Goal: Task Accomplishment & Management: Complete application form

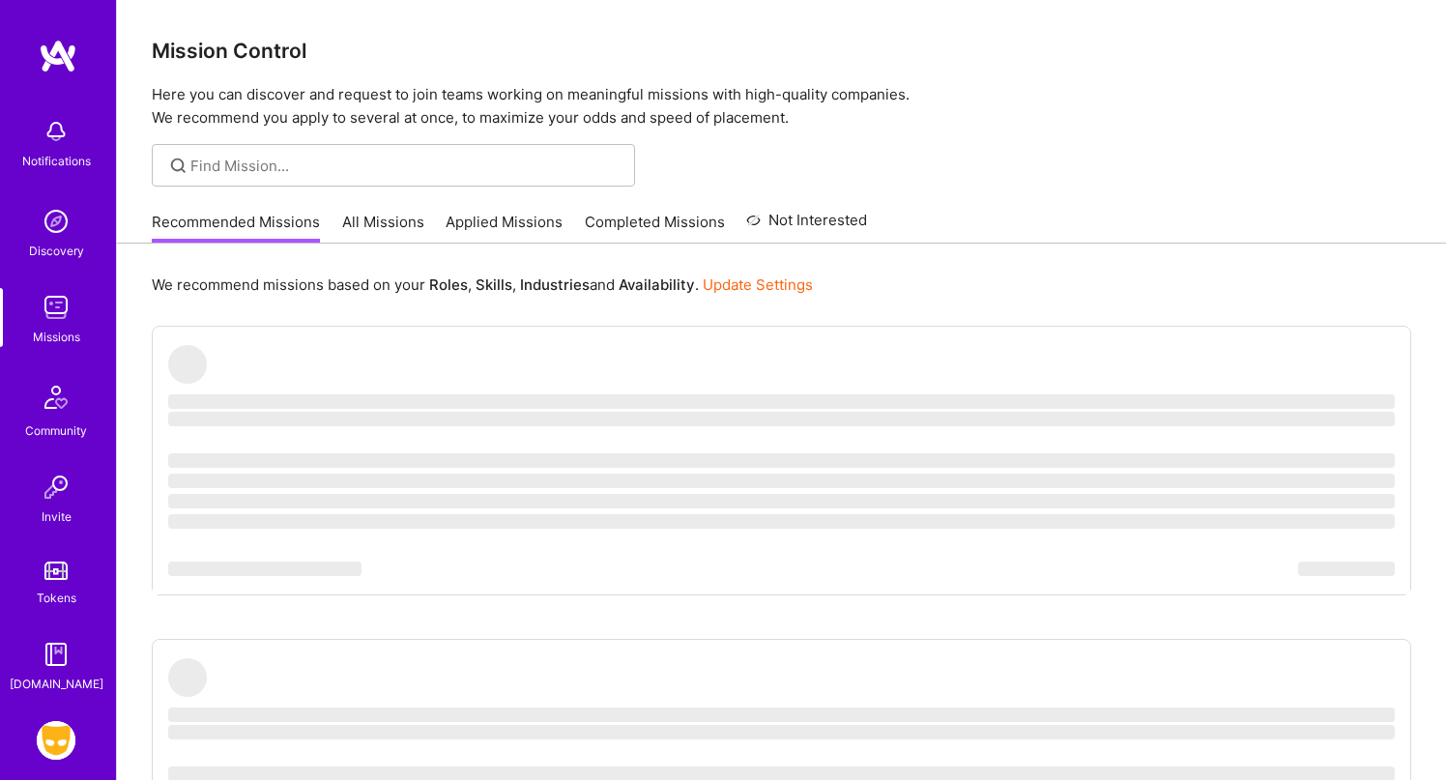
click at [68, 729] on img at bounding box center [56, 740] width 39 height 39
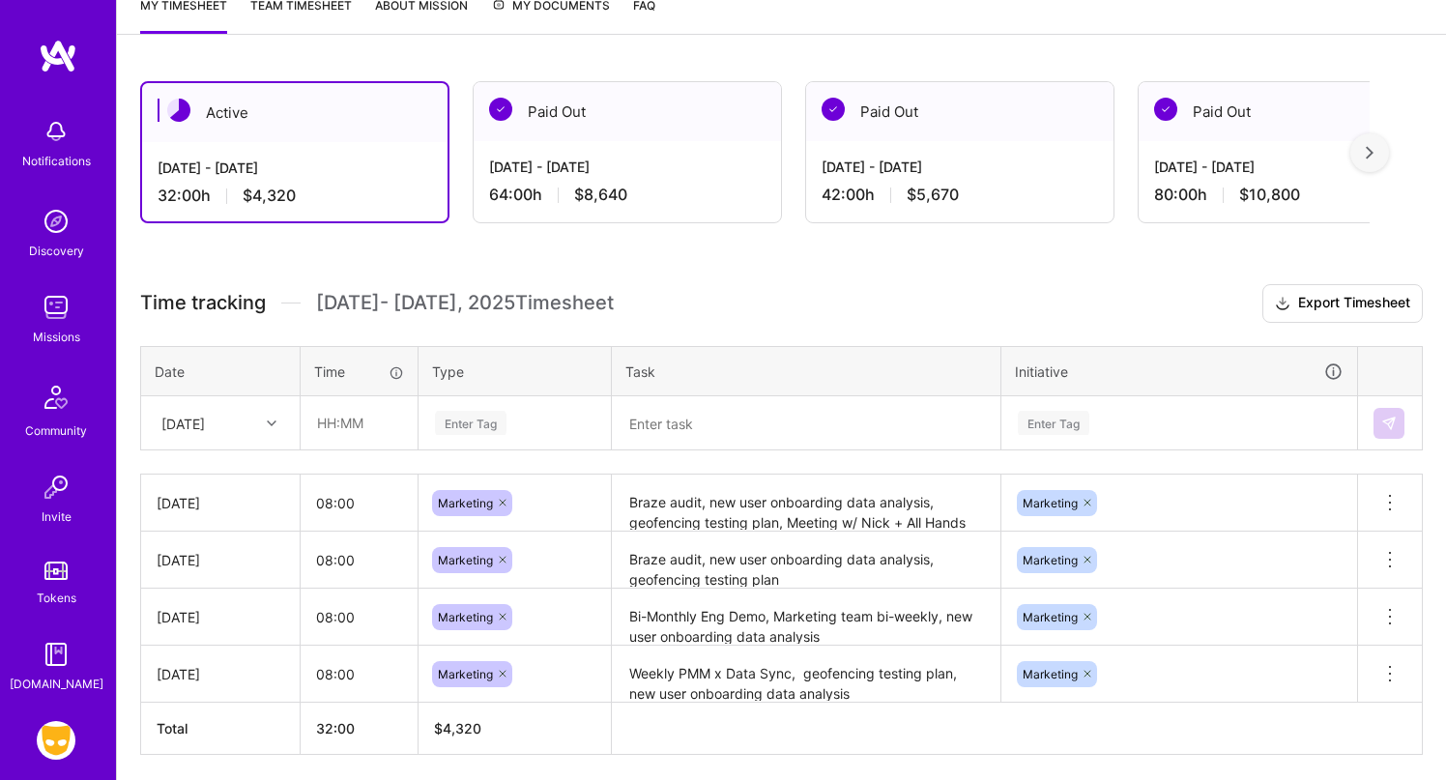
scroll to position [277, 0]
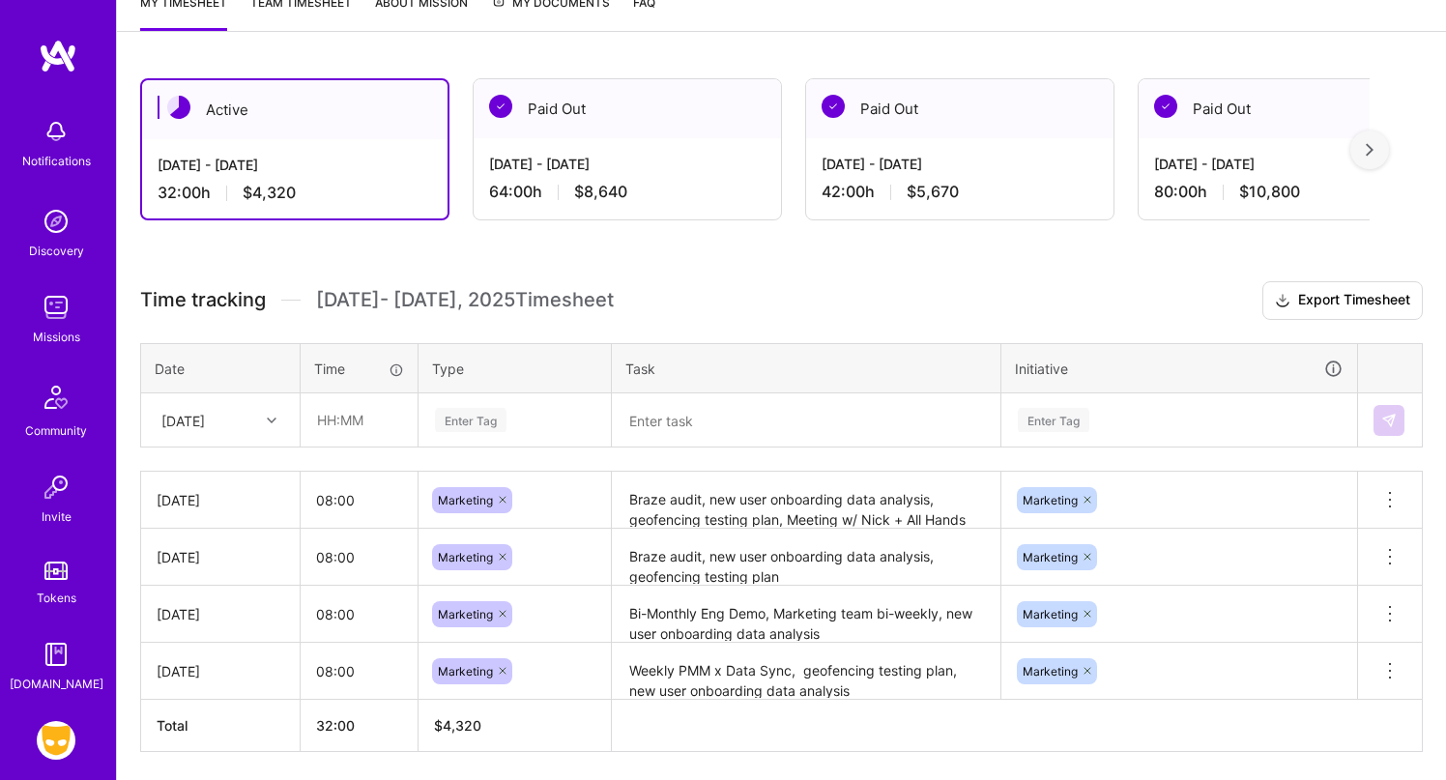
click at [251, 421] on div "[DATE]" at bounding box center [205, 420] width 107 height 32
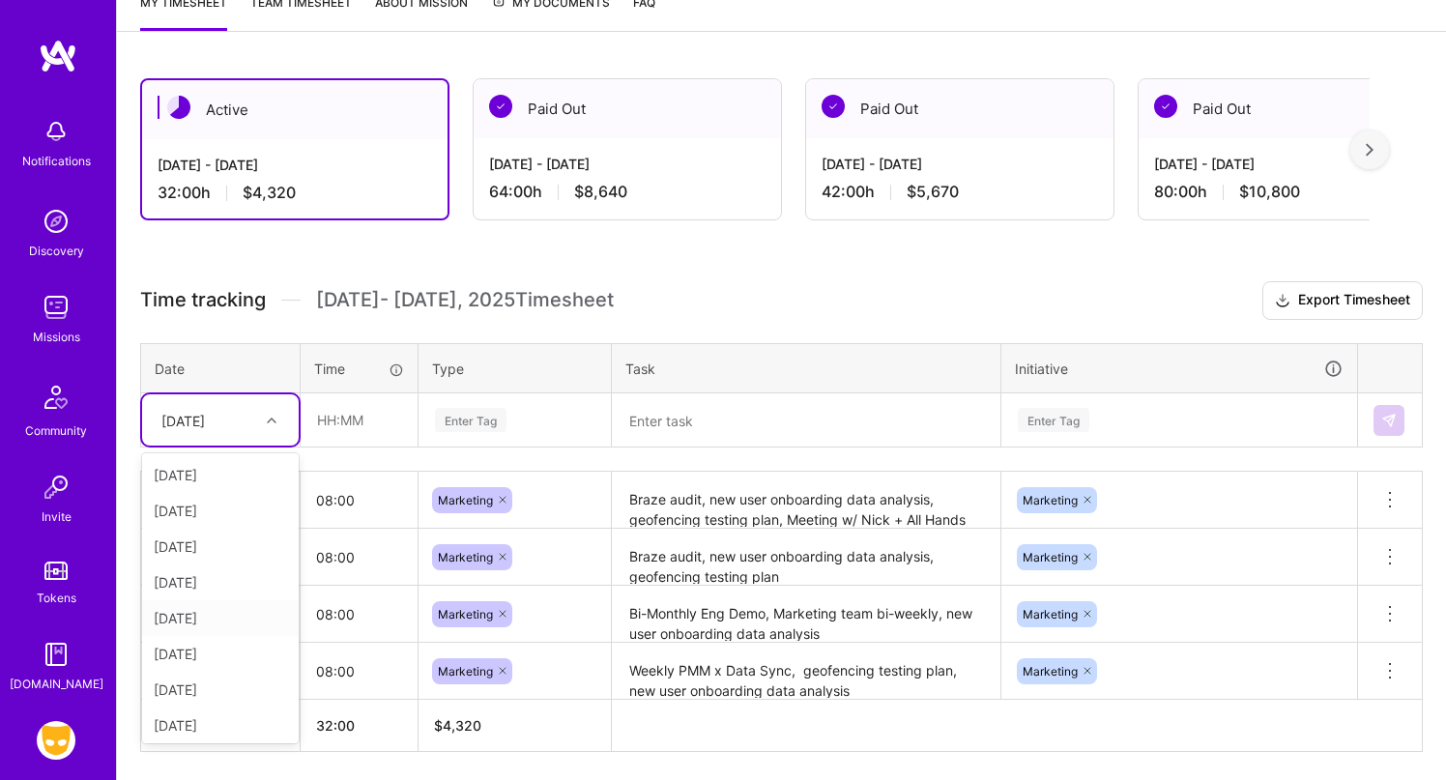
click at [237, 617] on div "[DATE]" at bounding box center [220, 618] width 157 height 36
click at [373, 438] on input "text" at bounding box center [359, 419] width 115 height 51
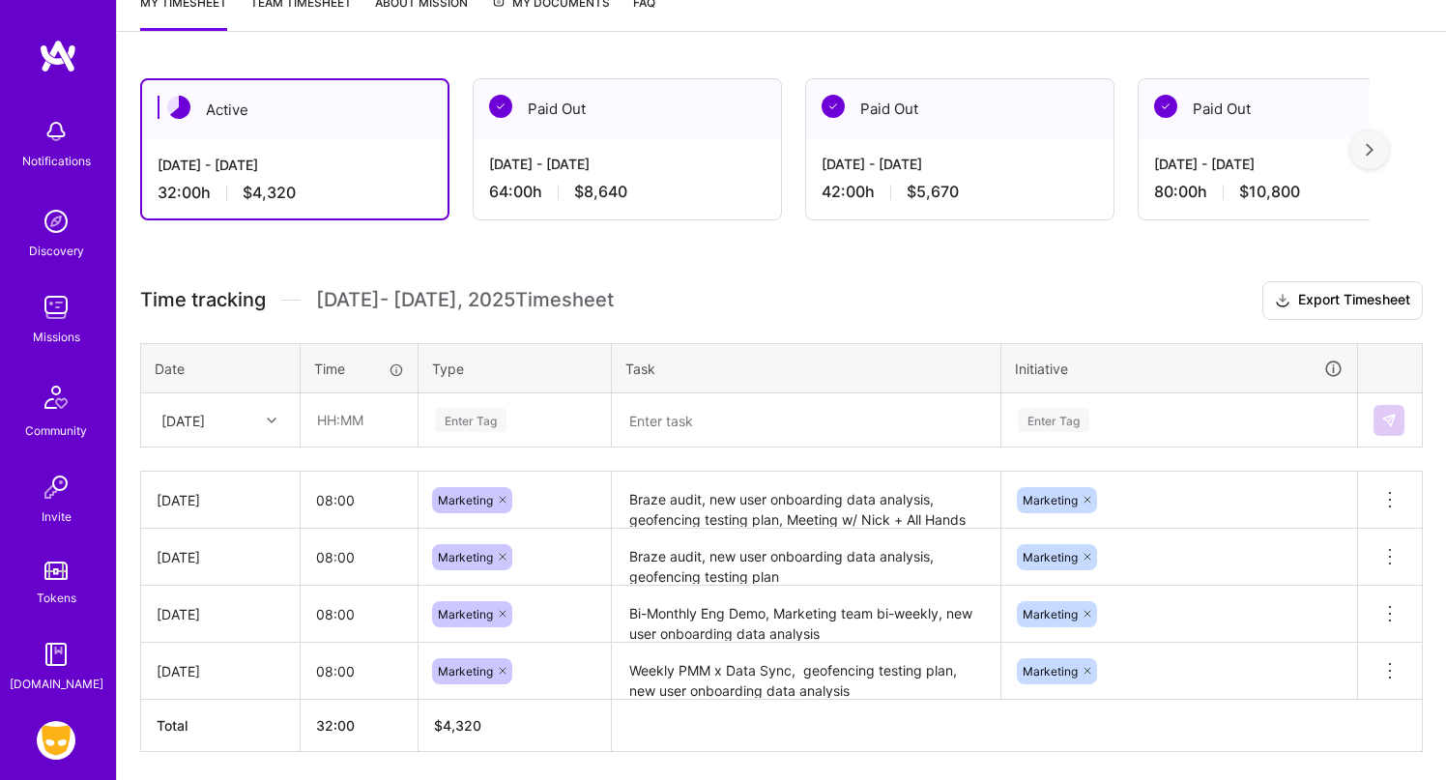
click at [205, 410] on div "[DATE]" at bounding box center [182, 420] width 43 height 20
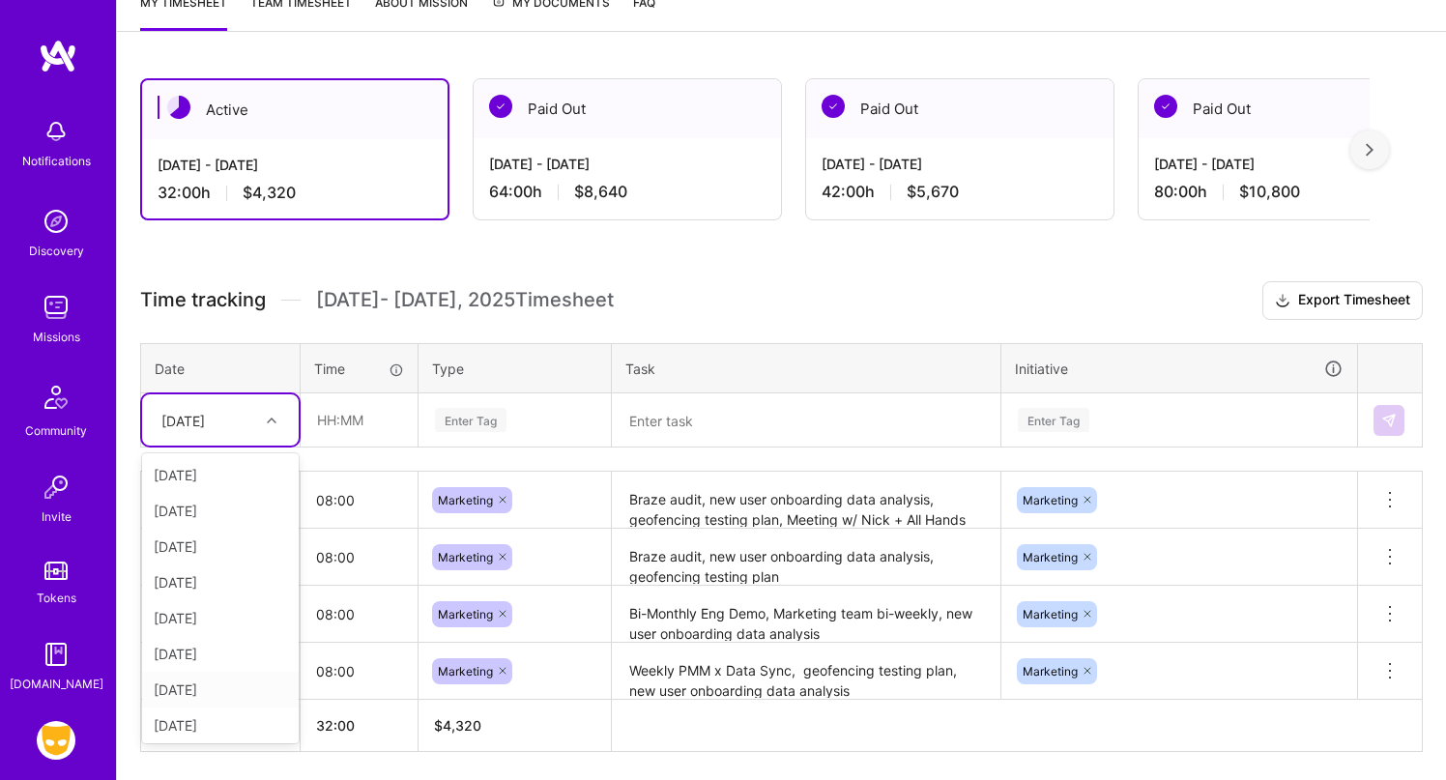
click at [231, 677] on div "[DATE]" at bounding box center [220, 690] width 157 height 36
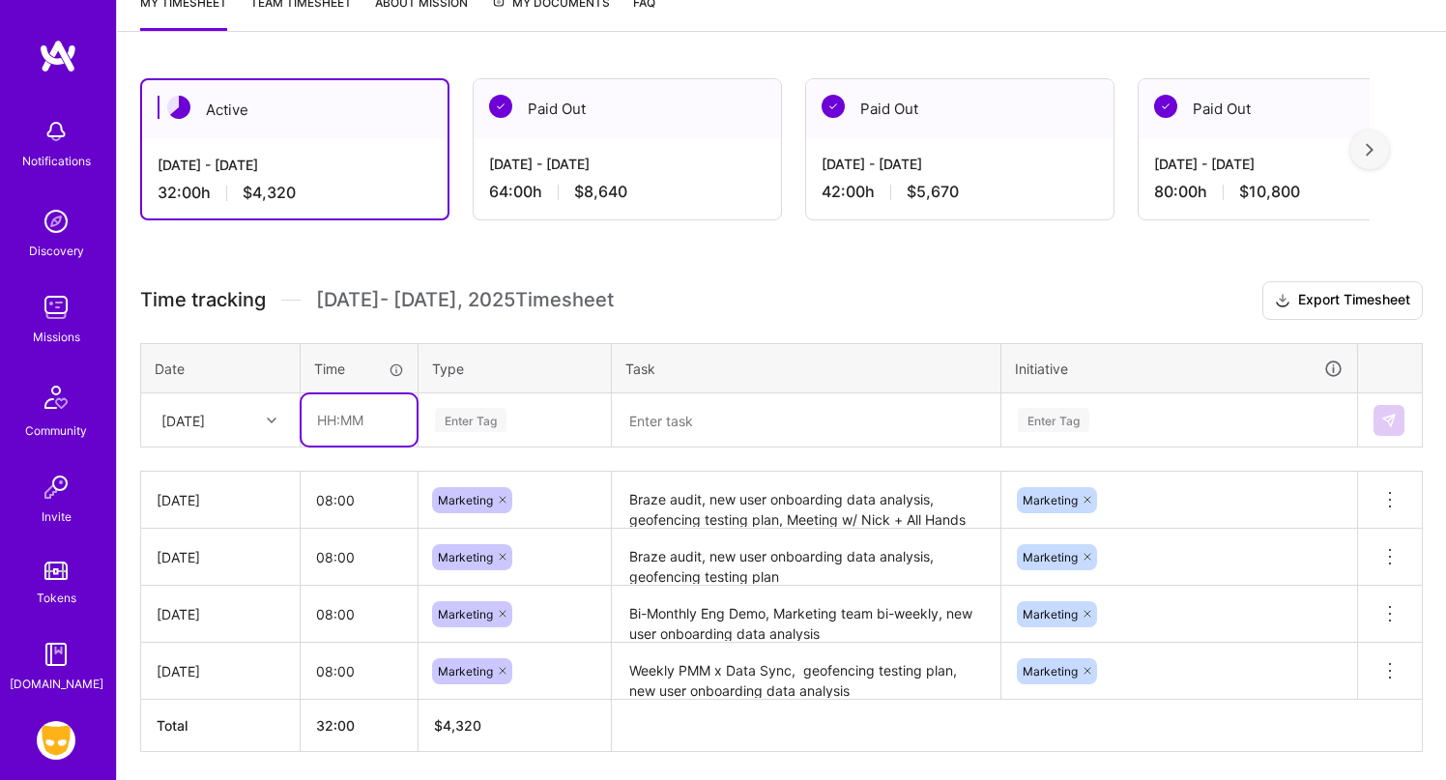
click at [380, 433] on input "text" at bounding box center [359, 419] width 115 height 51
type input "08:00"
click at [492, 418] on div "Enter Tag" at bounding box center [471, 420] width 72 height 30
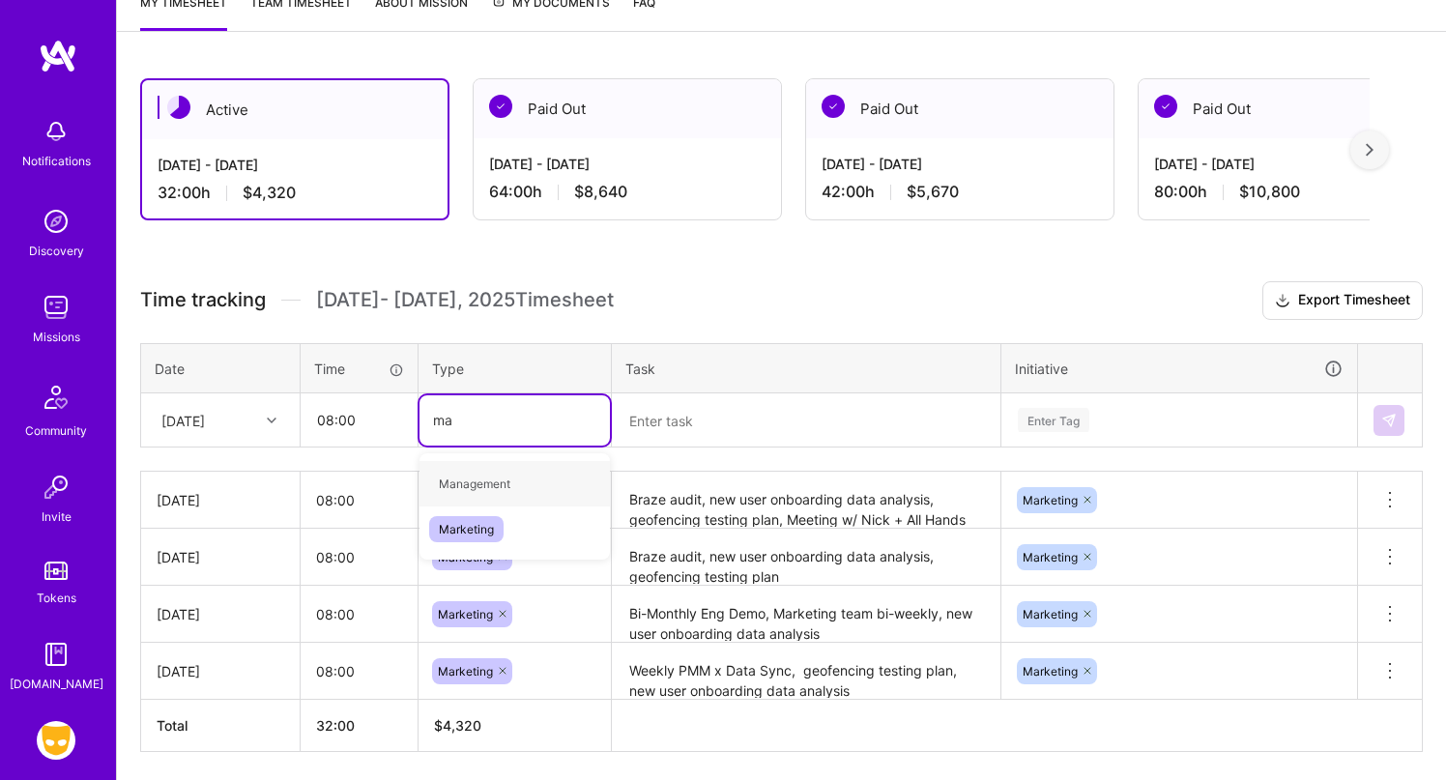
type input "mar"
click at [510, 479] on div "Marketing" at bounding box center [514, 483] width 190 height 45
click at [726, 439] on textarea at bounding box center [806, 420] width 385 height 50
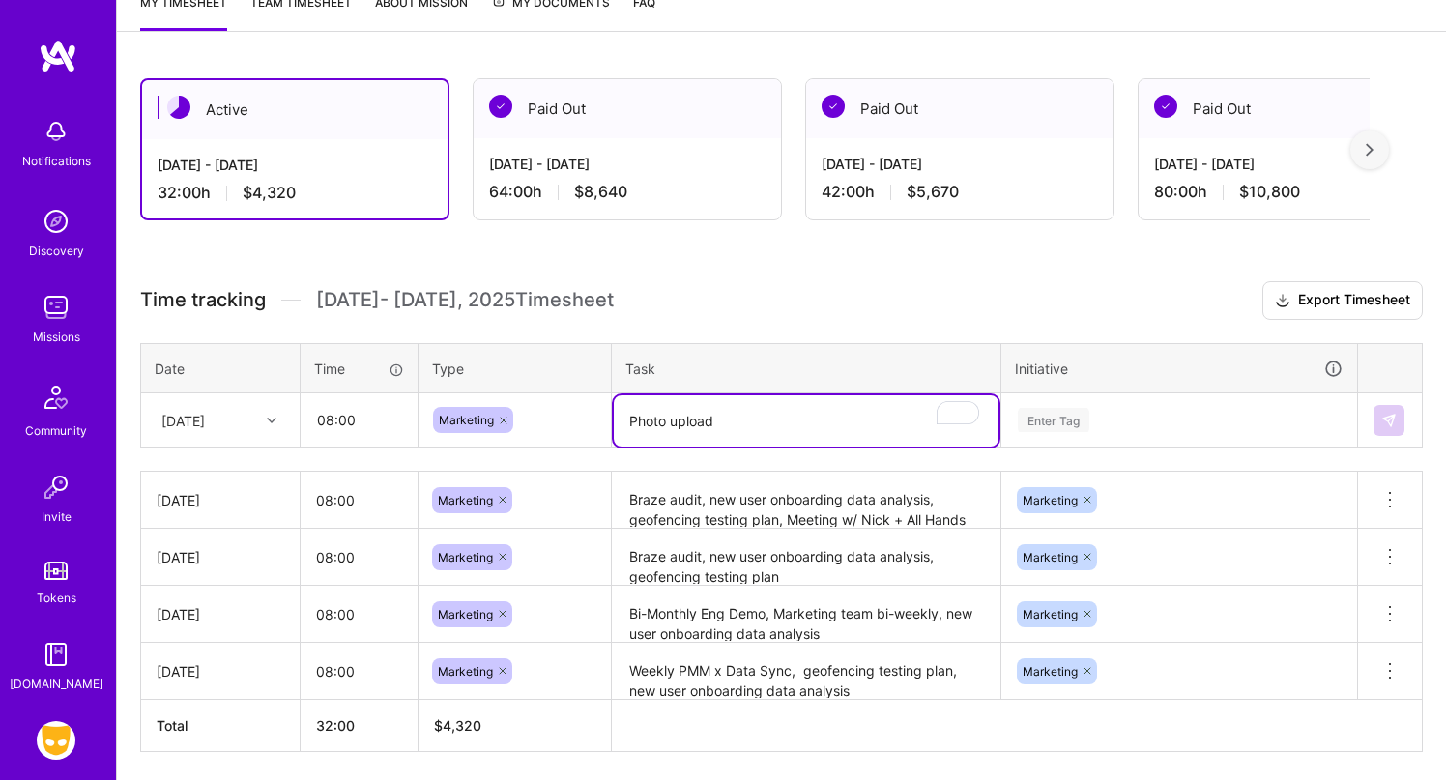
drag, startPoint x: 791, startPoint y: 411, endPoint x: 566, endPoint y: 403, distance: 224.4
click at [566, 403] on tr "[DATE] 08:00 Marketing Photo upload Enter Tag" at bounding box center [782, 420] width 1282 height 54
click at [793, 426] on textarea "Photo upload" at bounding box center [806, 420] width 385 height 51
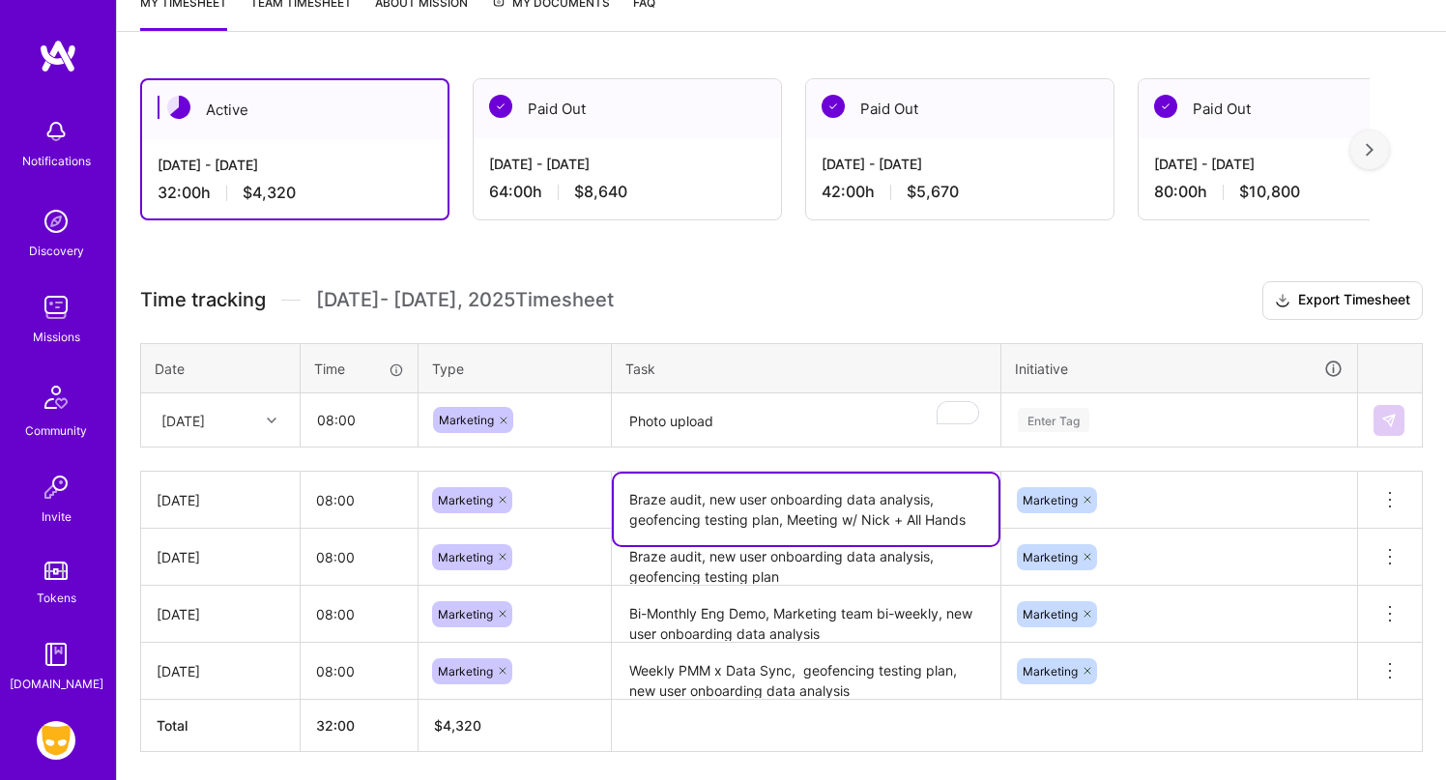
drag, startPoint x: 777, startPoint y: 514, endPoint x: 605, endPoint y: 514, distance: 172.0
click at [605, 514] on tr "[DATE] 08:00 Marketing Braze audit, new user onboarding data analysis, geofenci…" at bounding box center [782, 500] width 1282 height 57
click at [762, 419] on textarea "Photo upload" at bounding box center [806, 420] width 385 height 51
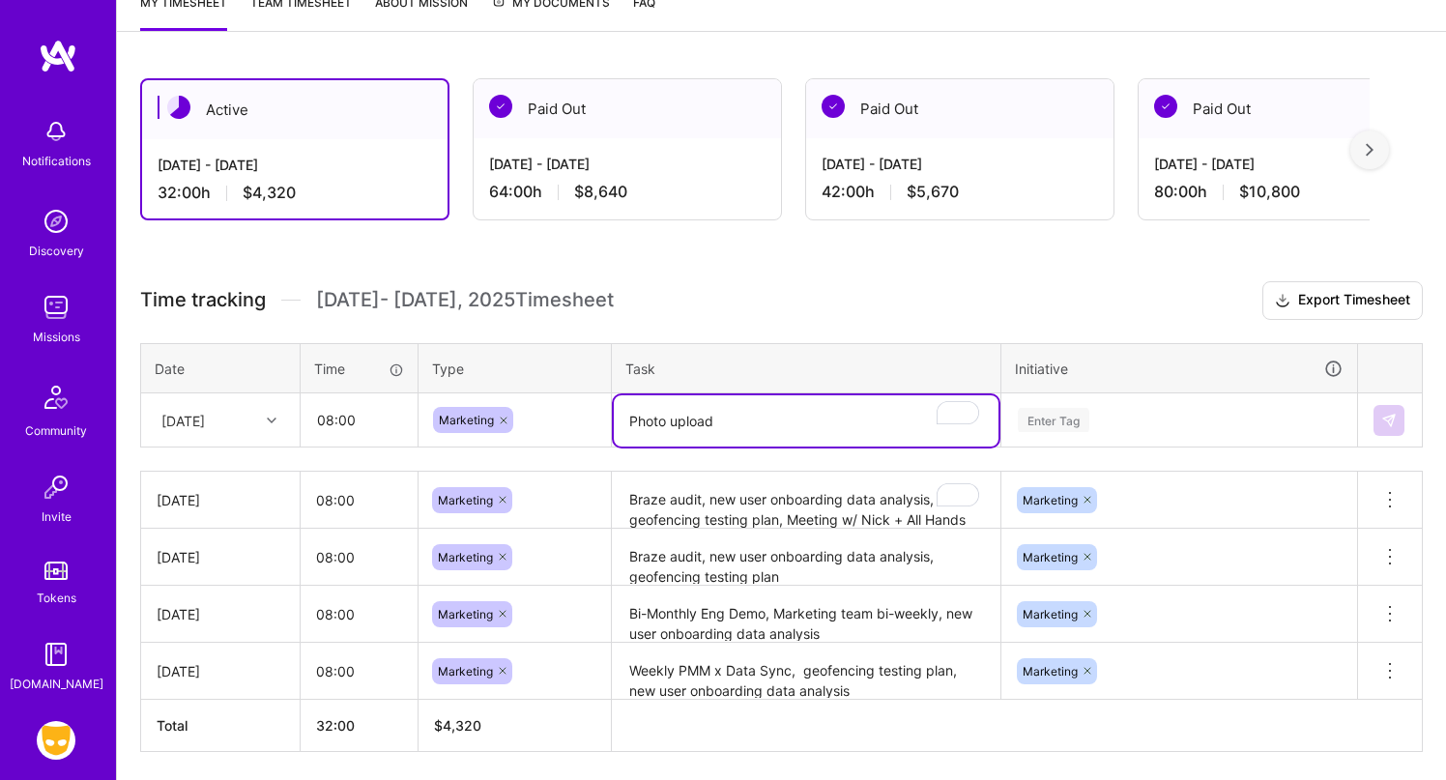
drag, startPoint x: 762, startPoint y: 419, endPoint x: 507, endPoint y: 419, distance: 254.2
click at [507, 419] on tr "[DATE] 08:00 Marketing Photo upload Enter Tag" at bounding box center [782, 420] width 1282 height 54
type textarea "Airport geofencing, photo upload experiment"
click at [1028, 420] on div "Enter Tag" at bounding box center [1179, 420] width 354 height 50
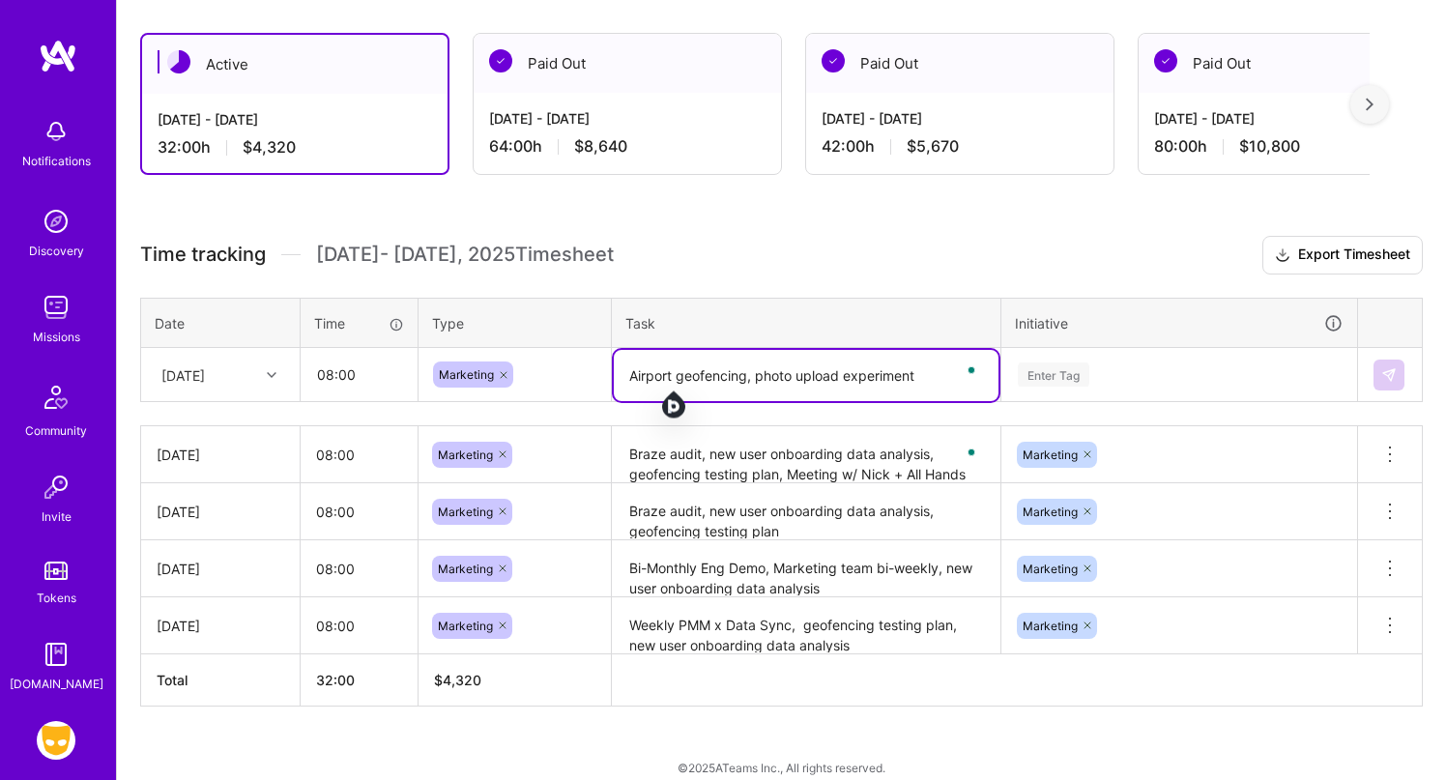
scroll to position [324, 0]
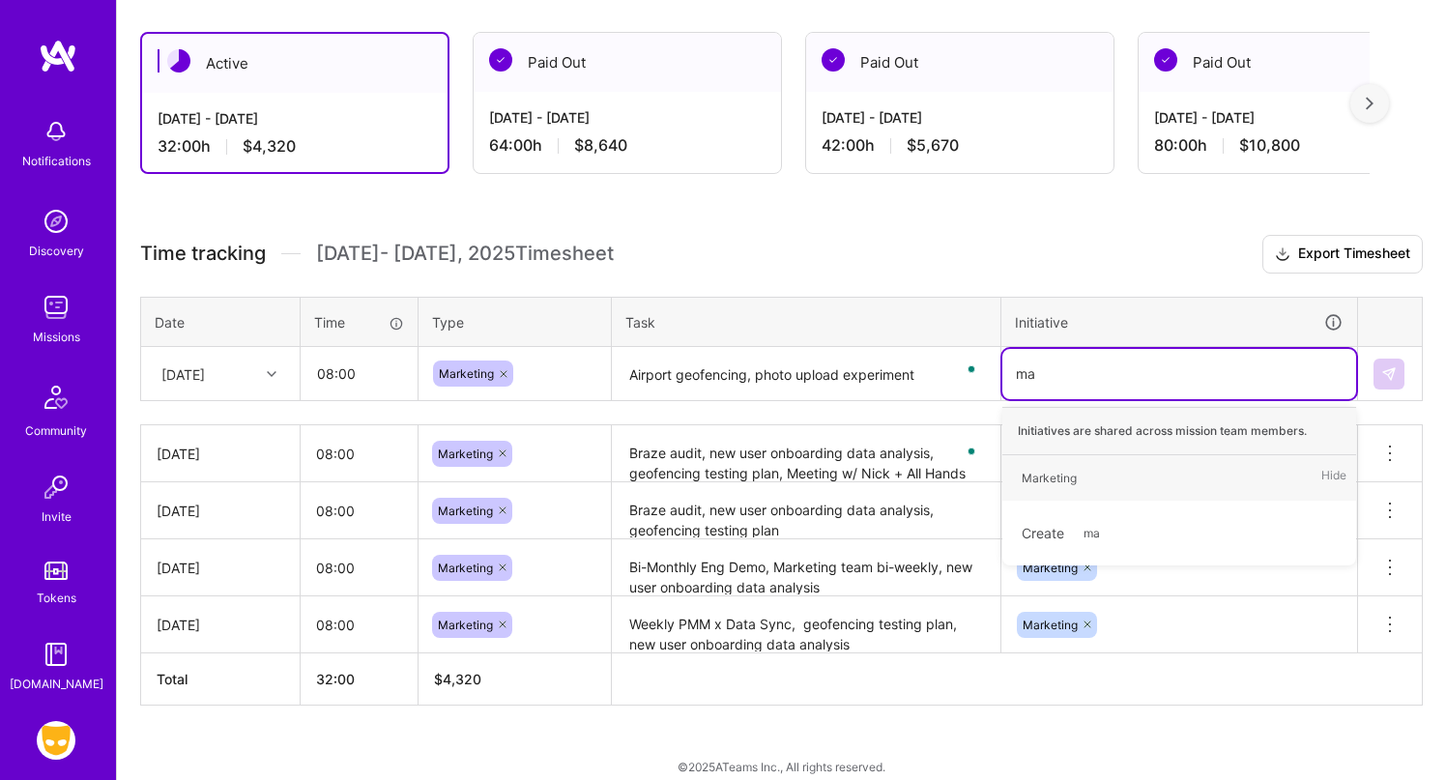
type input "mar"
click at [1069, 479] on div "Marketing" at bounding box center [1049, 478] width 55 height 20
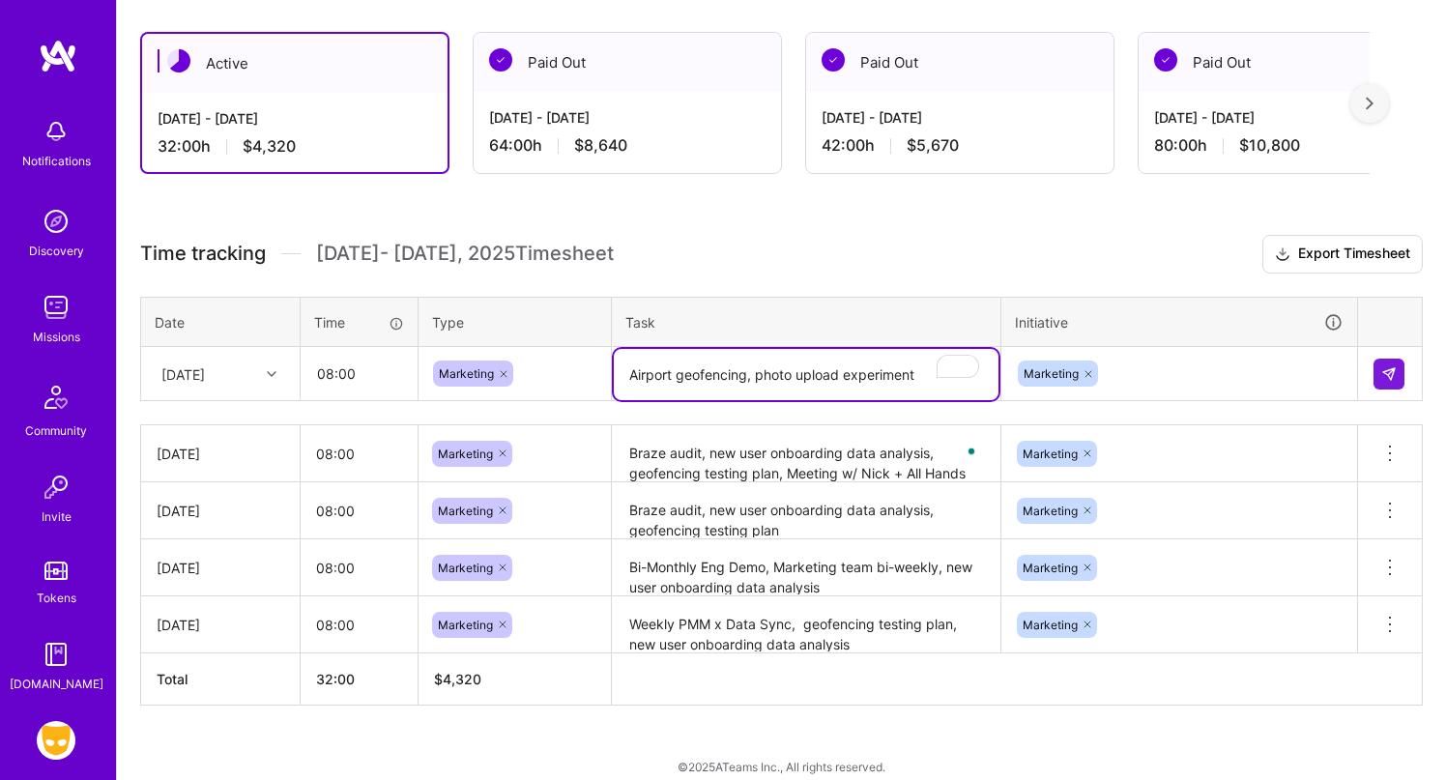
click at [917, 393] on textarea "Airport geofencing, photo upload experiment" at bounding box center [806, 374] width 385 height 51
type textarea "Airport geofencing, photo upload experiment, new user onboarding data analysis"
click at [1378, 364] on button at bounding box center [1388, 374] width 31 height 31
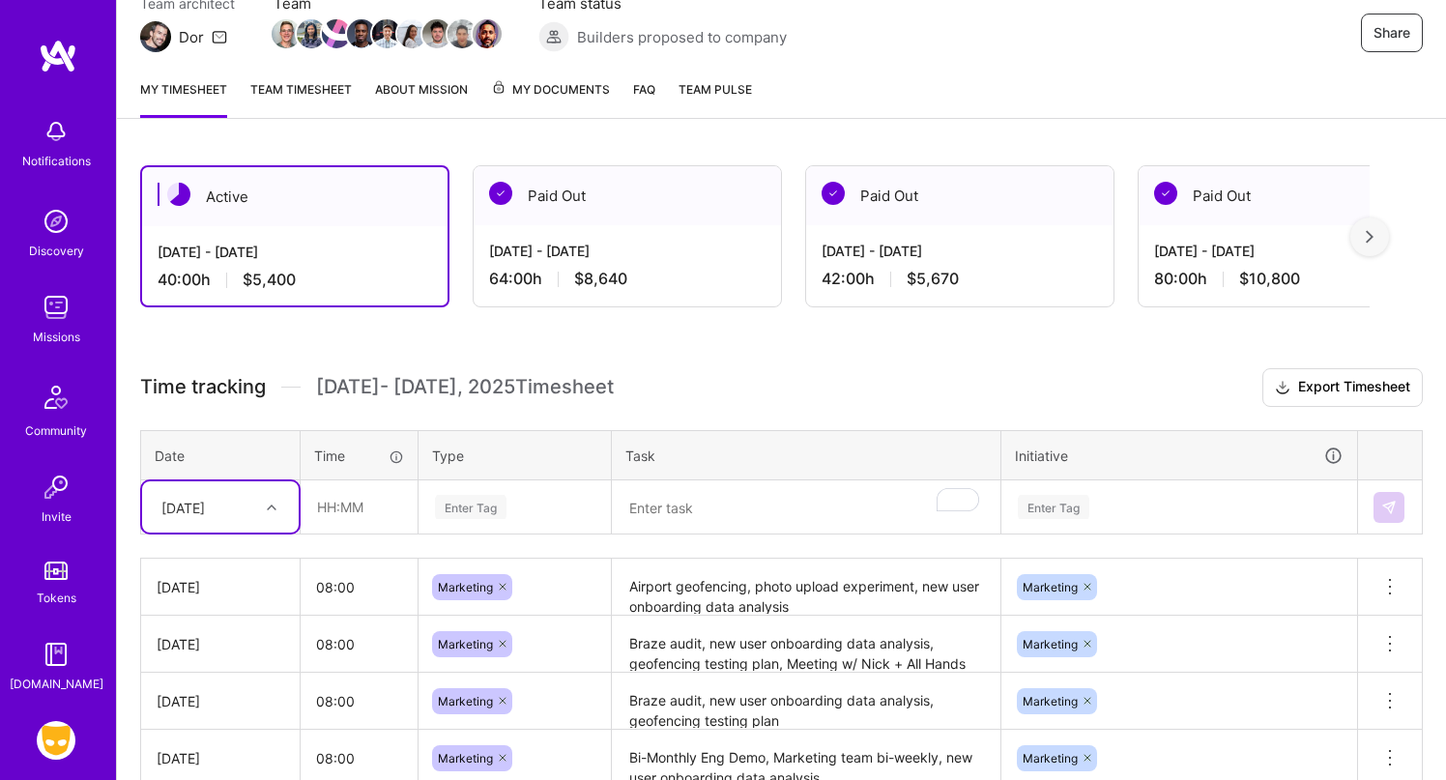
scroll to position [112, 0]
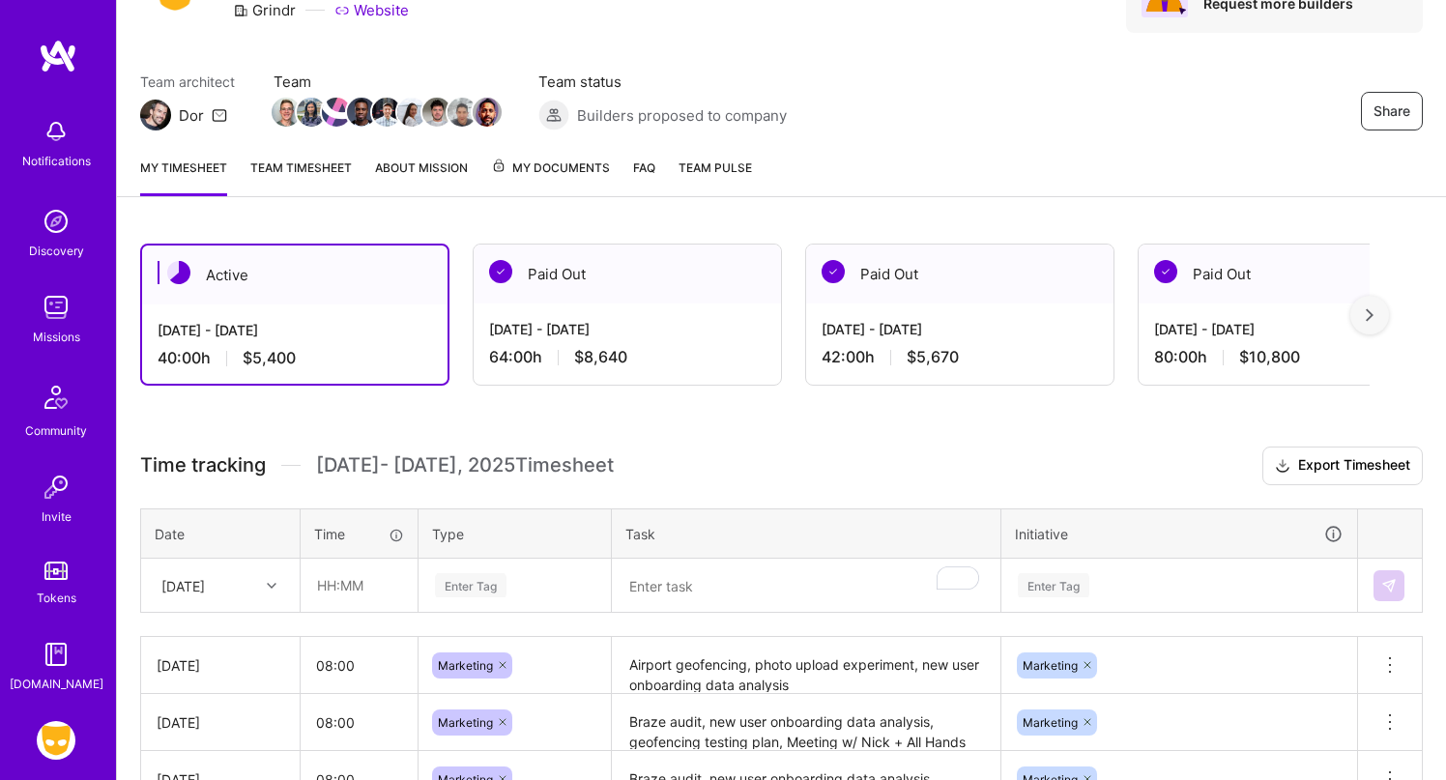
click at [330, 160] on link "Team timesheet" at bounding box center [300, 177] width 101 height 39
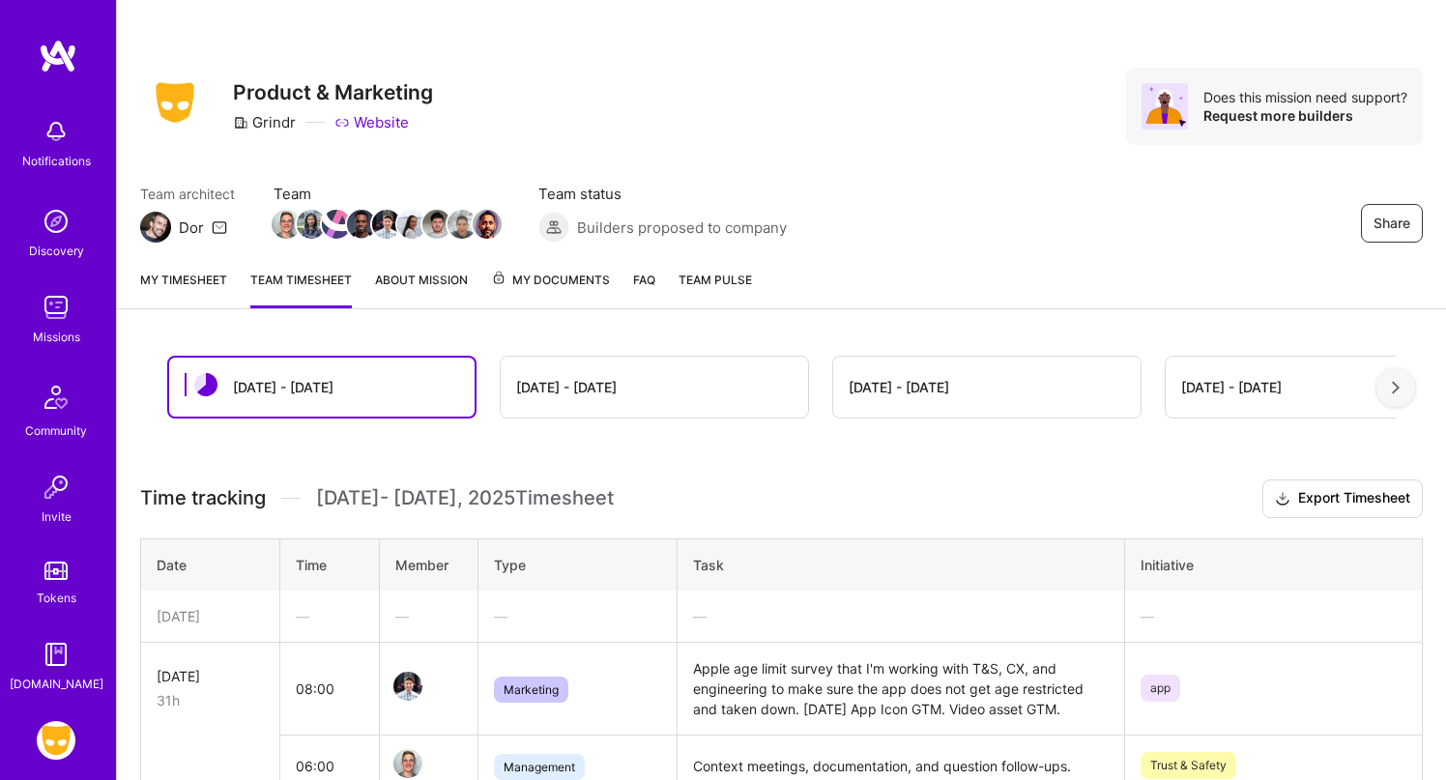
click at [206, 291] on link "My timesheet" at bounding box center [183, 289] width 87 height 39
